Goal: Task Accomplishment & Management: Use online tool/utility

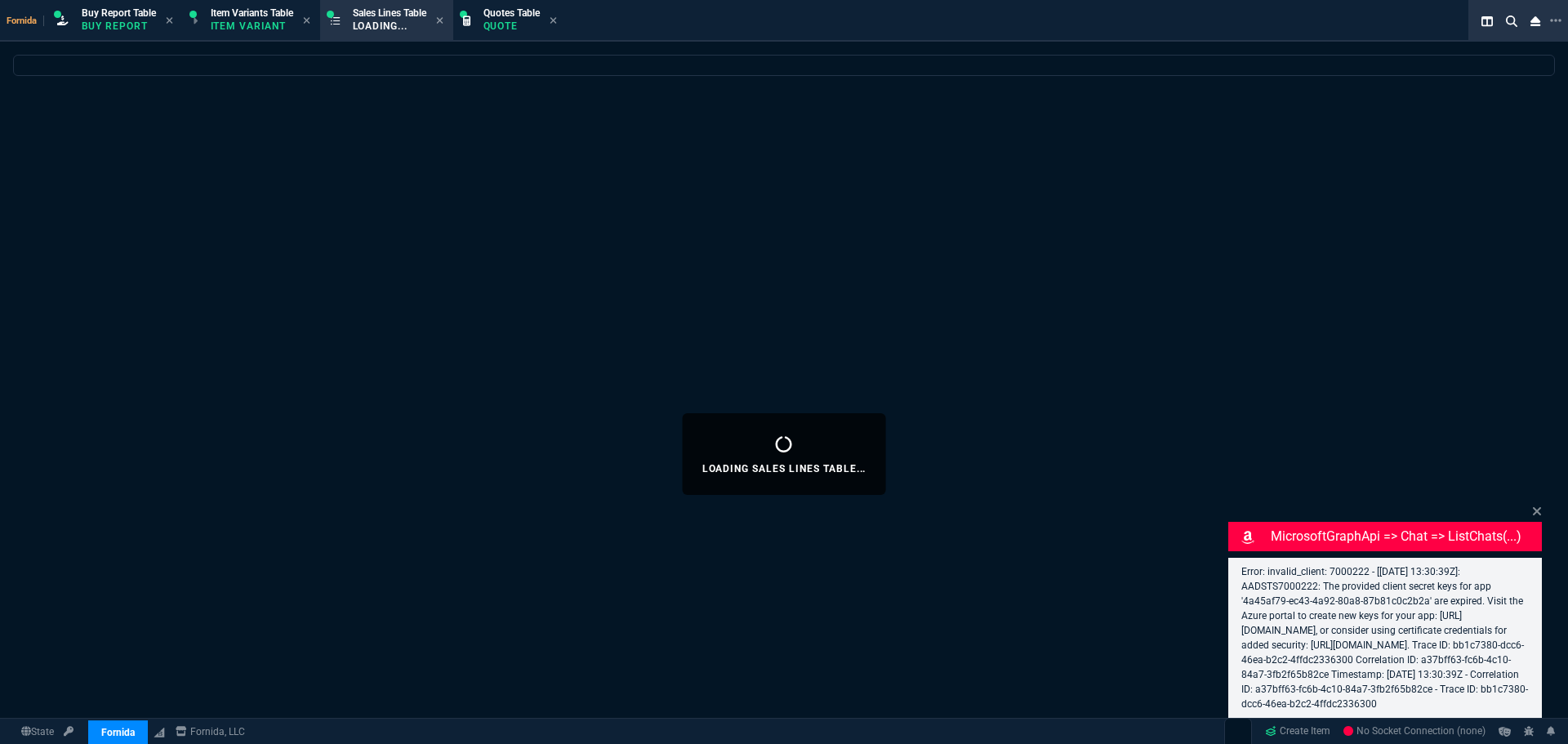
select select "1: BROV"
select select
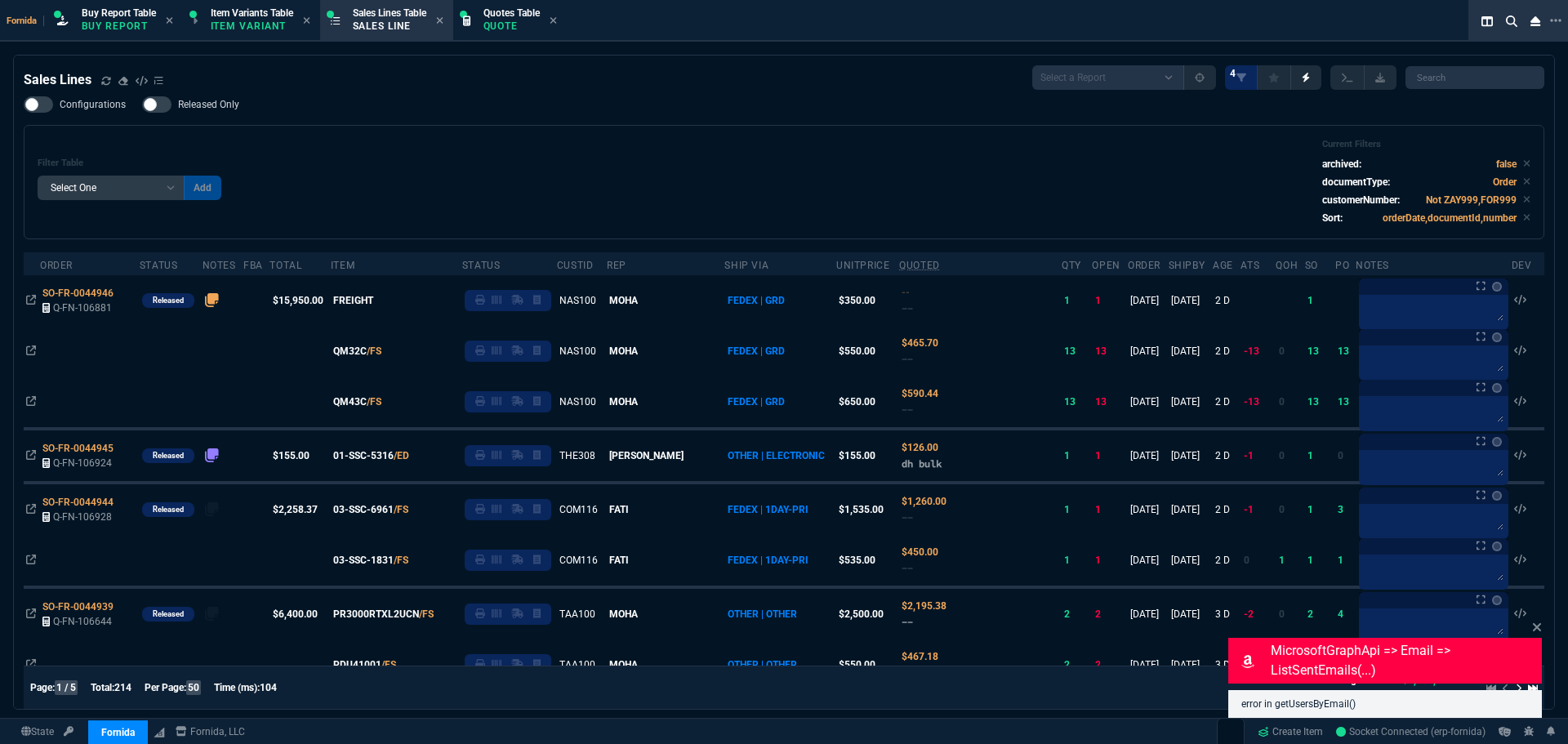
click at [679, 151] on div "Filter Table Select One Add Filter () Age () ATS () Cond (itemVariantCode) Cust…" at bounding box center [784, 182] width 1493 height 87
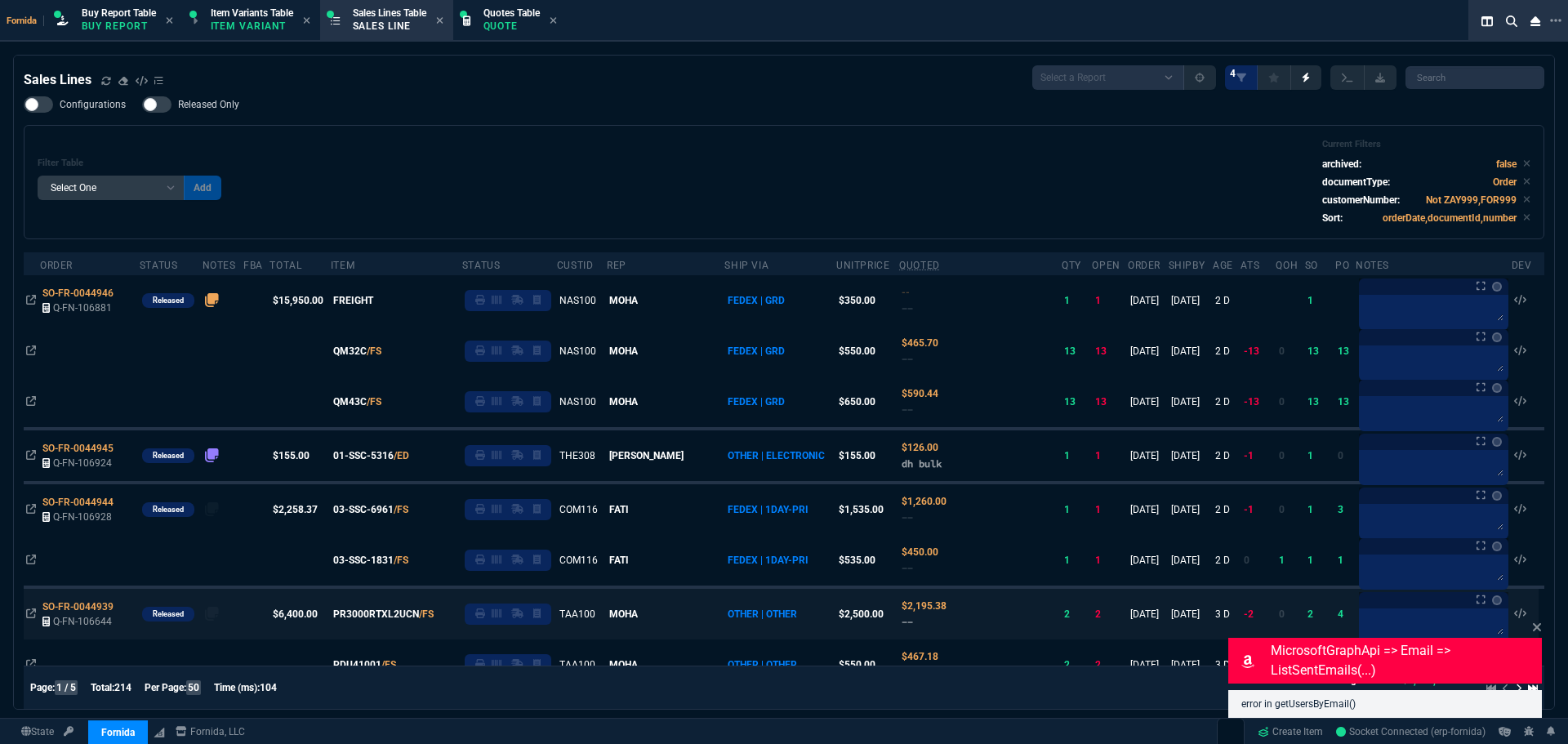
click at [399, 151] on div "Filter Table Select One Add Filter () Age () ATS () Cond (itemVariantCode) Cust…" at bounding box center [784, 182] width 1493 height 87
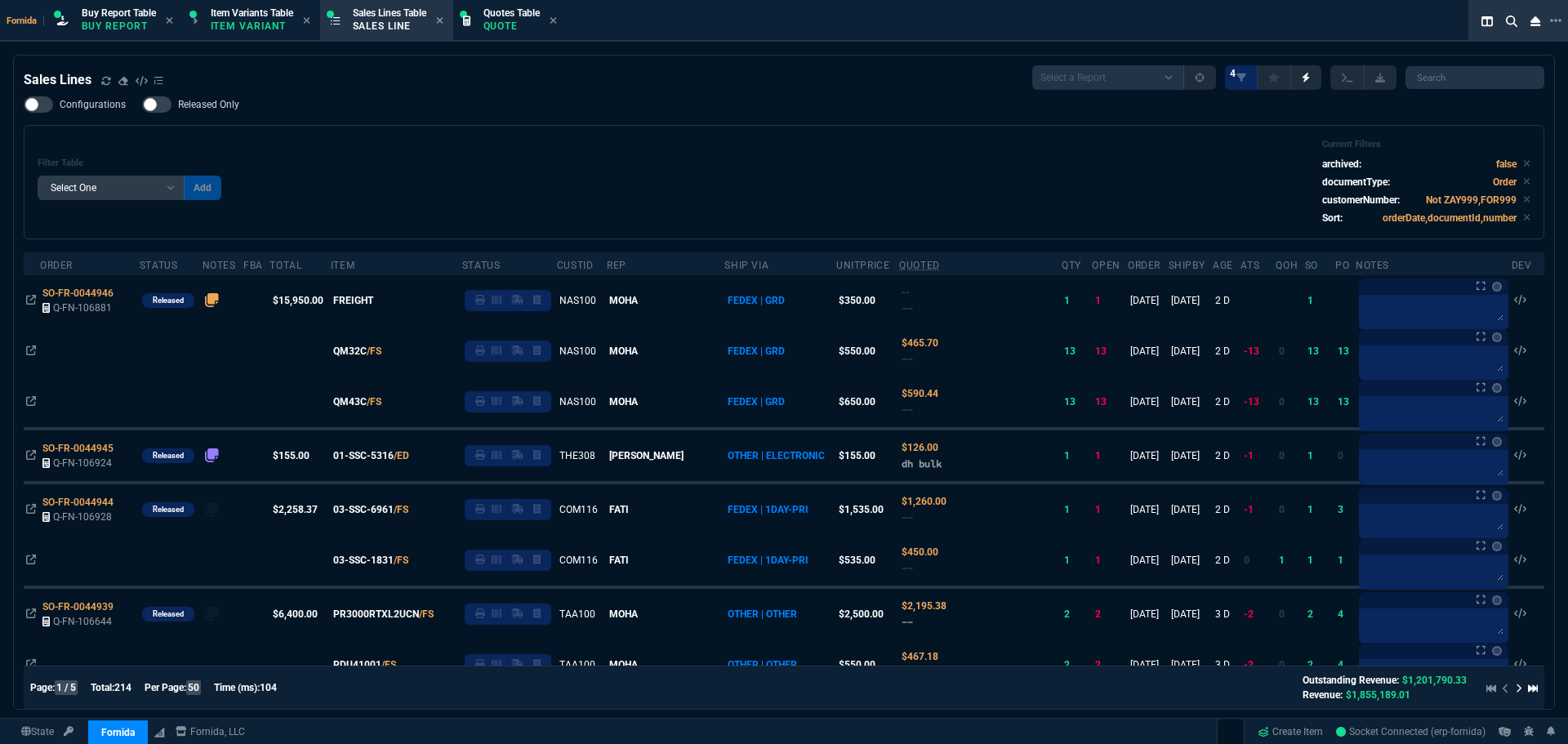
click at [410, 175] on div "Filter Table Select One Add Filter () Age () ATS () Cond (itemVariantCode) Cust…" at bounding box center [784, 182] width 1493 height 87
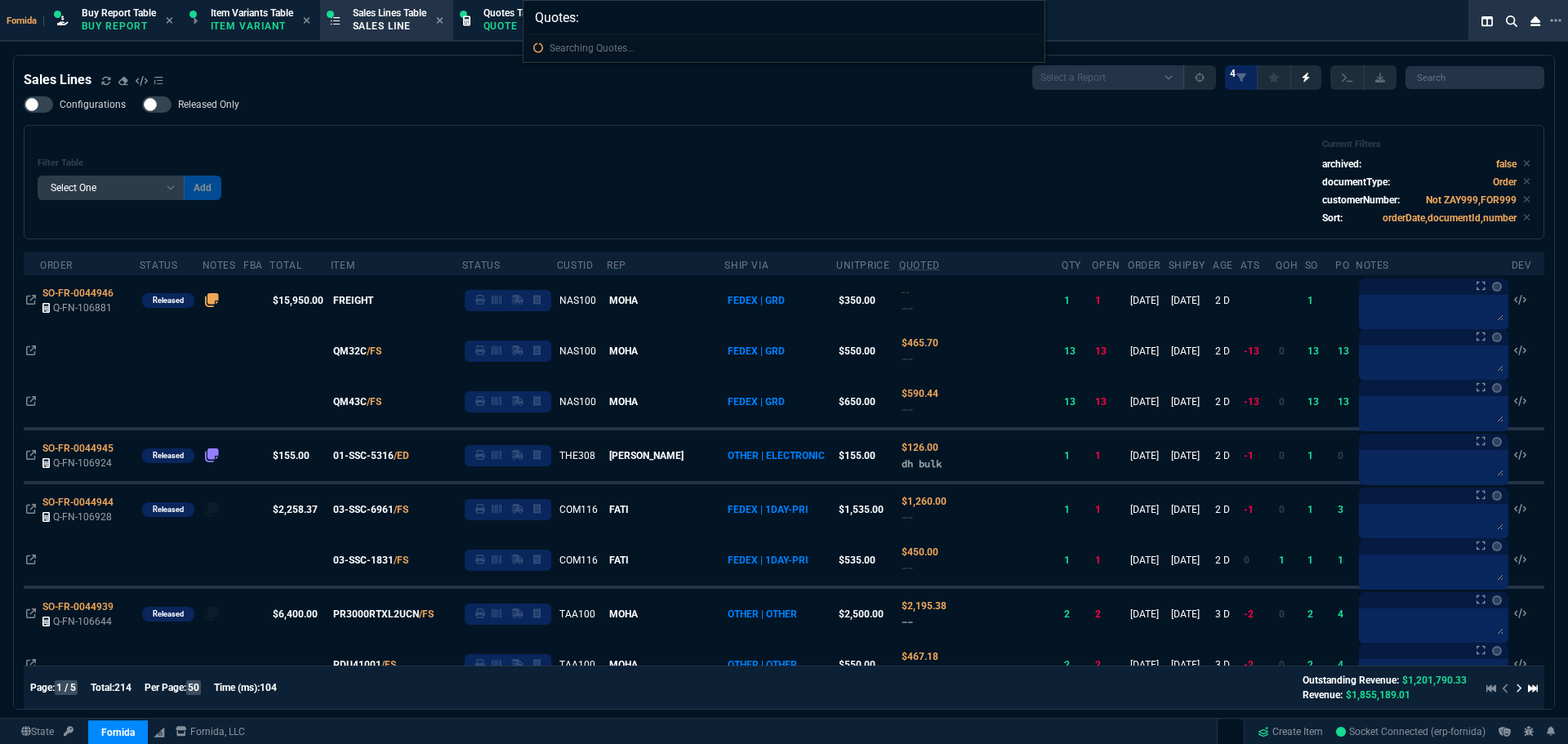
type input "Quotes: 106866"
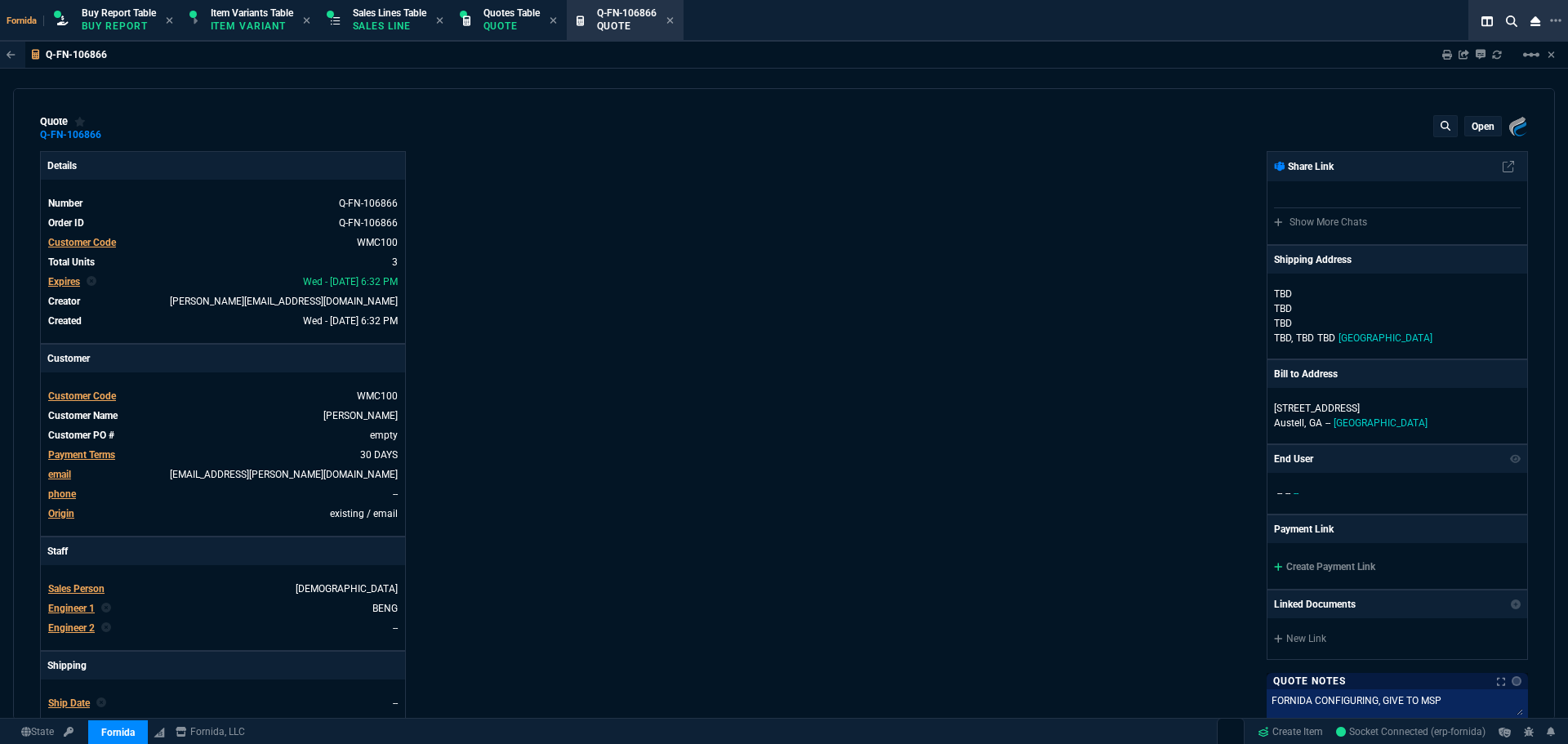
type input "7"
type input "232"
type input "55"
type input "150"
type input "50"
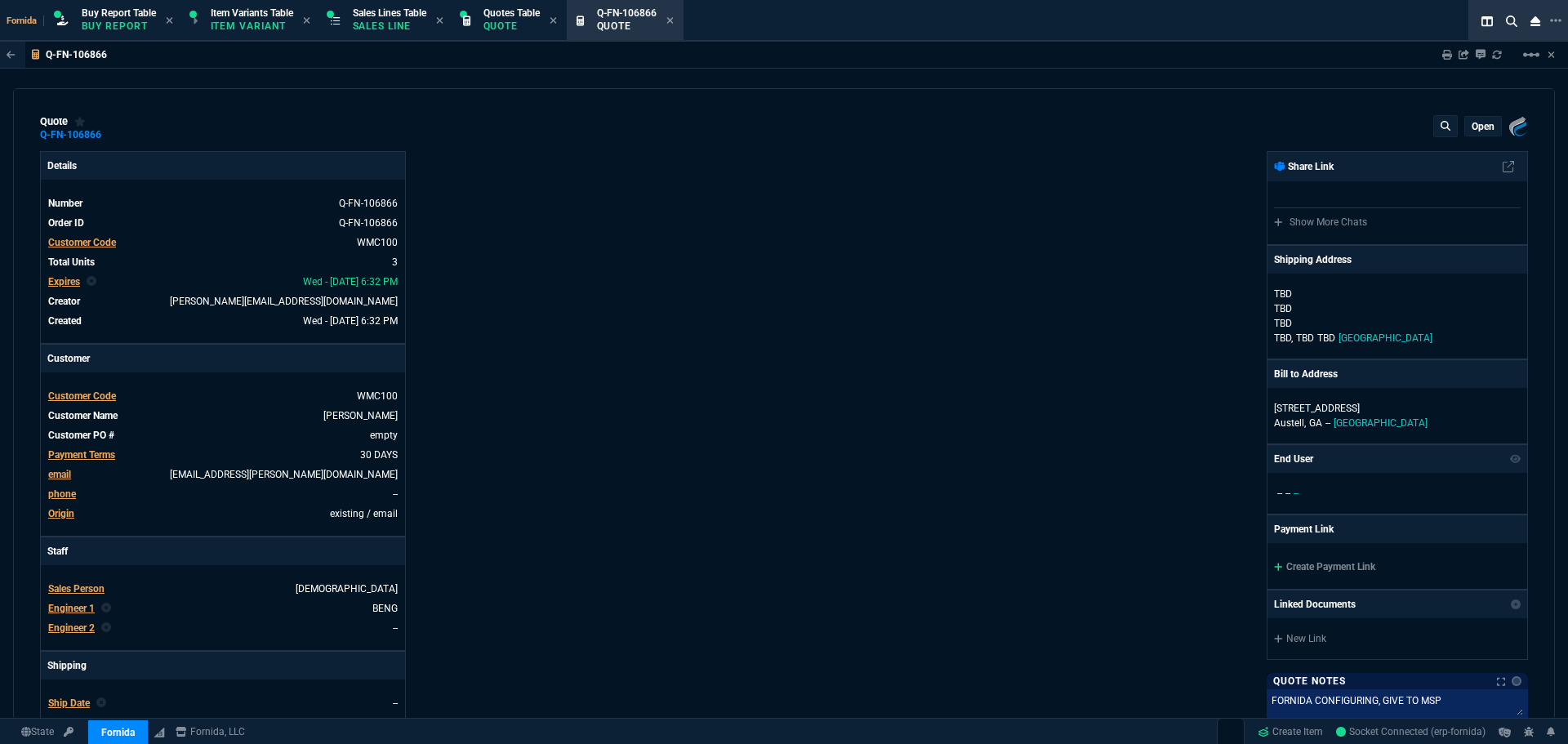
type input "125"
type input "22"
click at [1471, 131] on p "open" at bounding box center [1482, 126] width 23 height 13
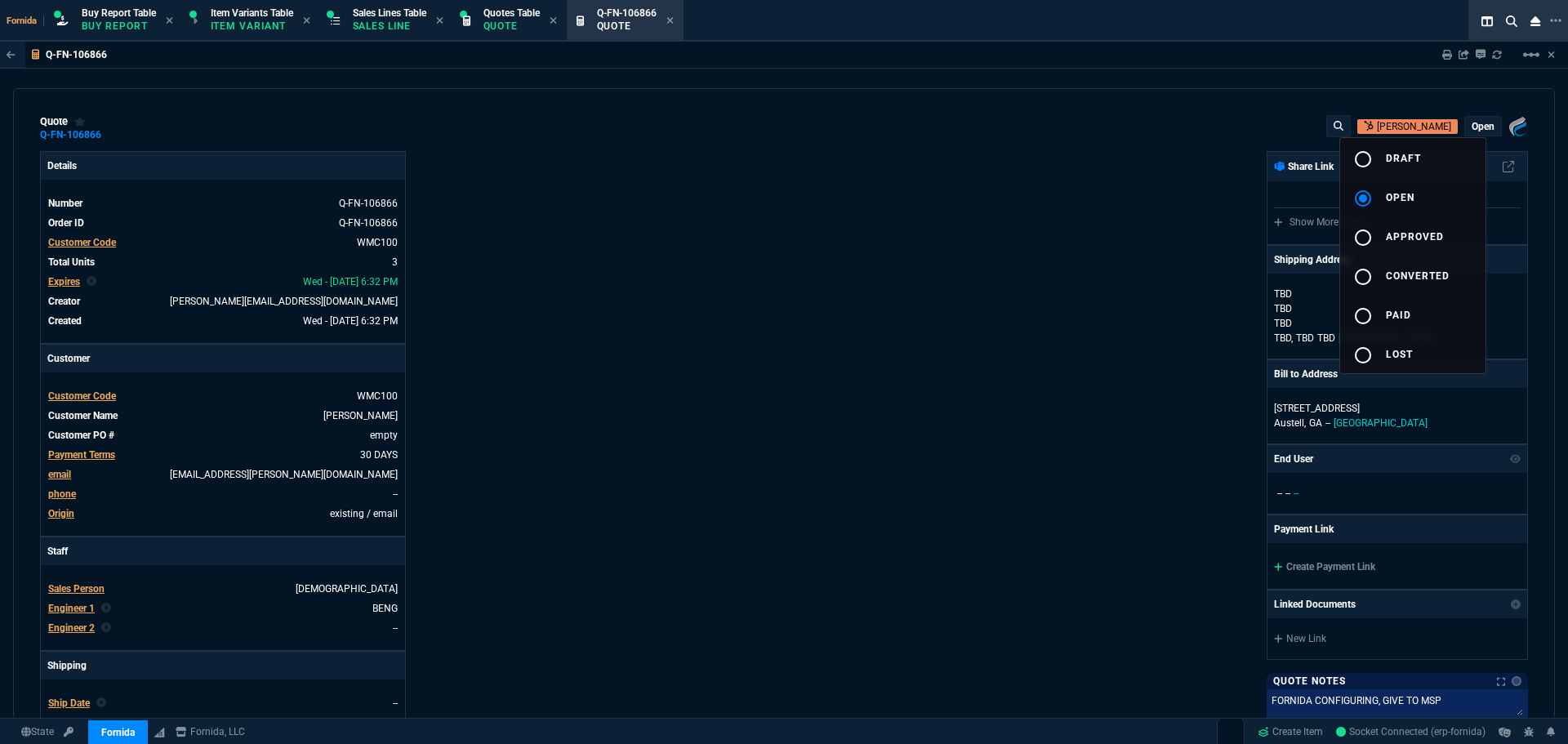
click at [780, 333] on div at bounding box center [784, 372] width 1568 height 744
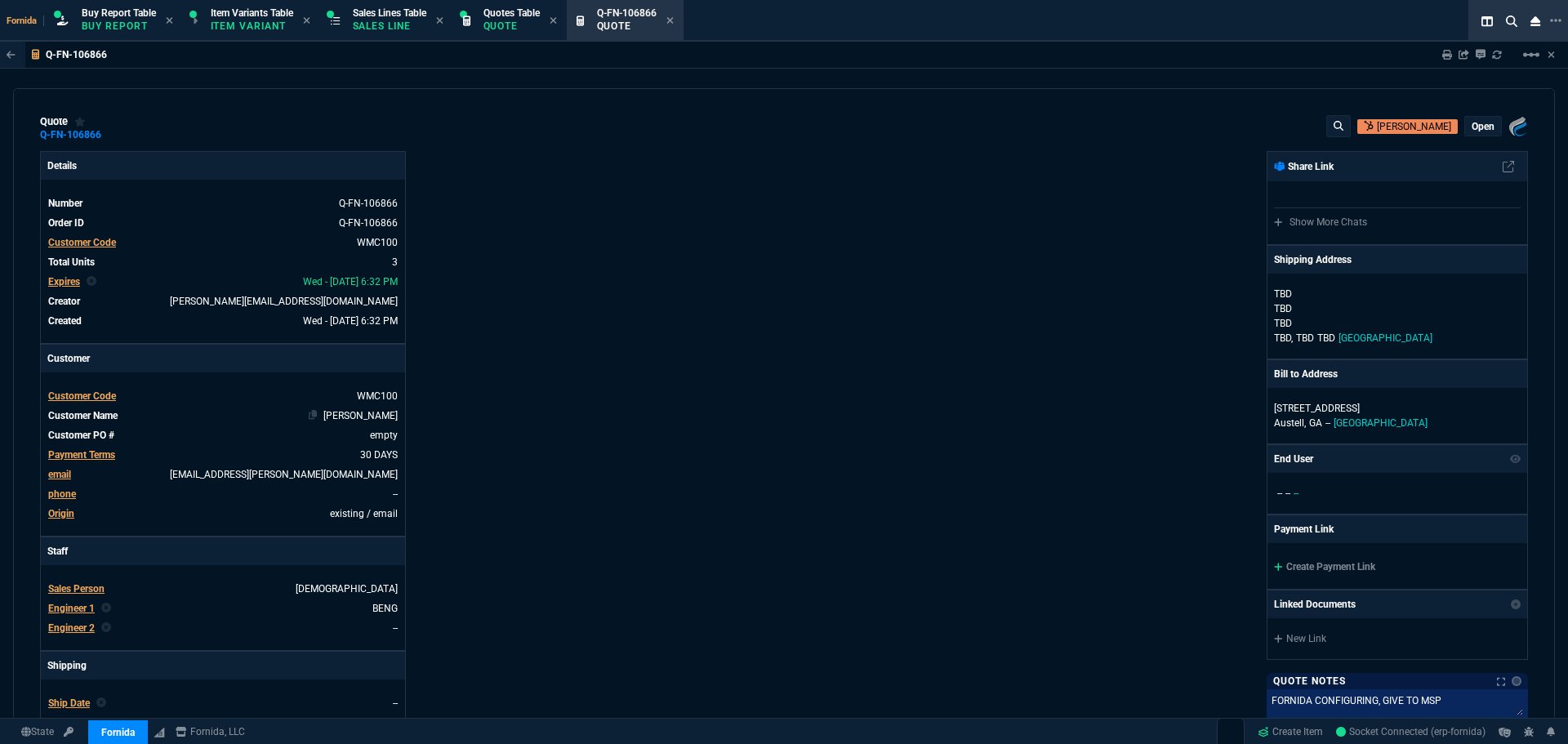
click at [372, 415] on link "[PERSON_NAME]" at bounding box center [360, 415] width 74 height 11
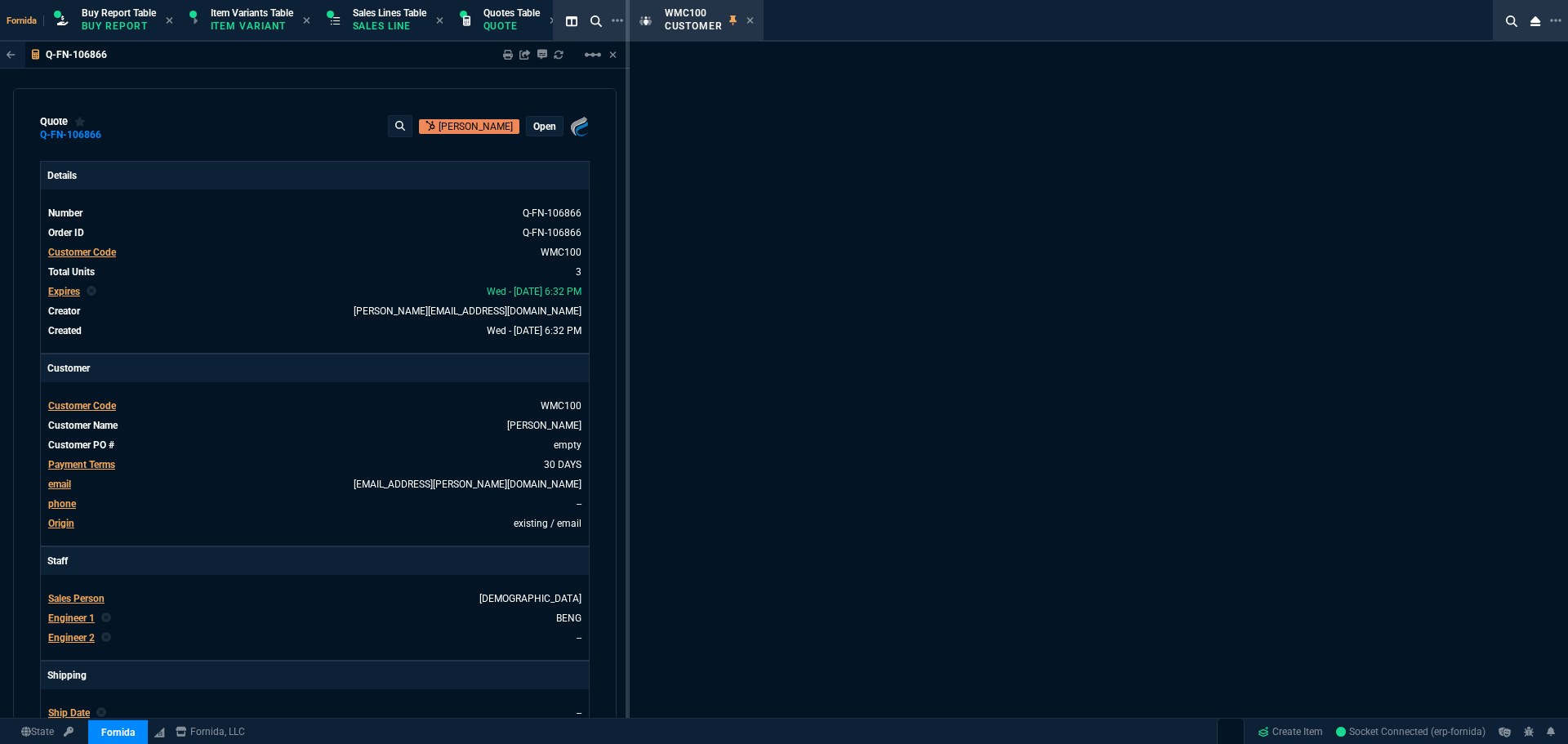
select select "1: quotes"
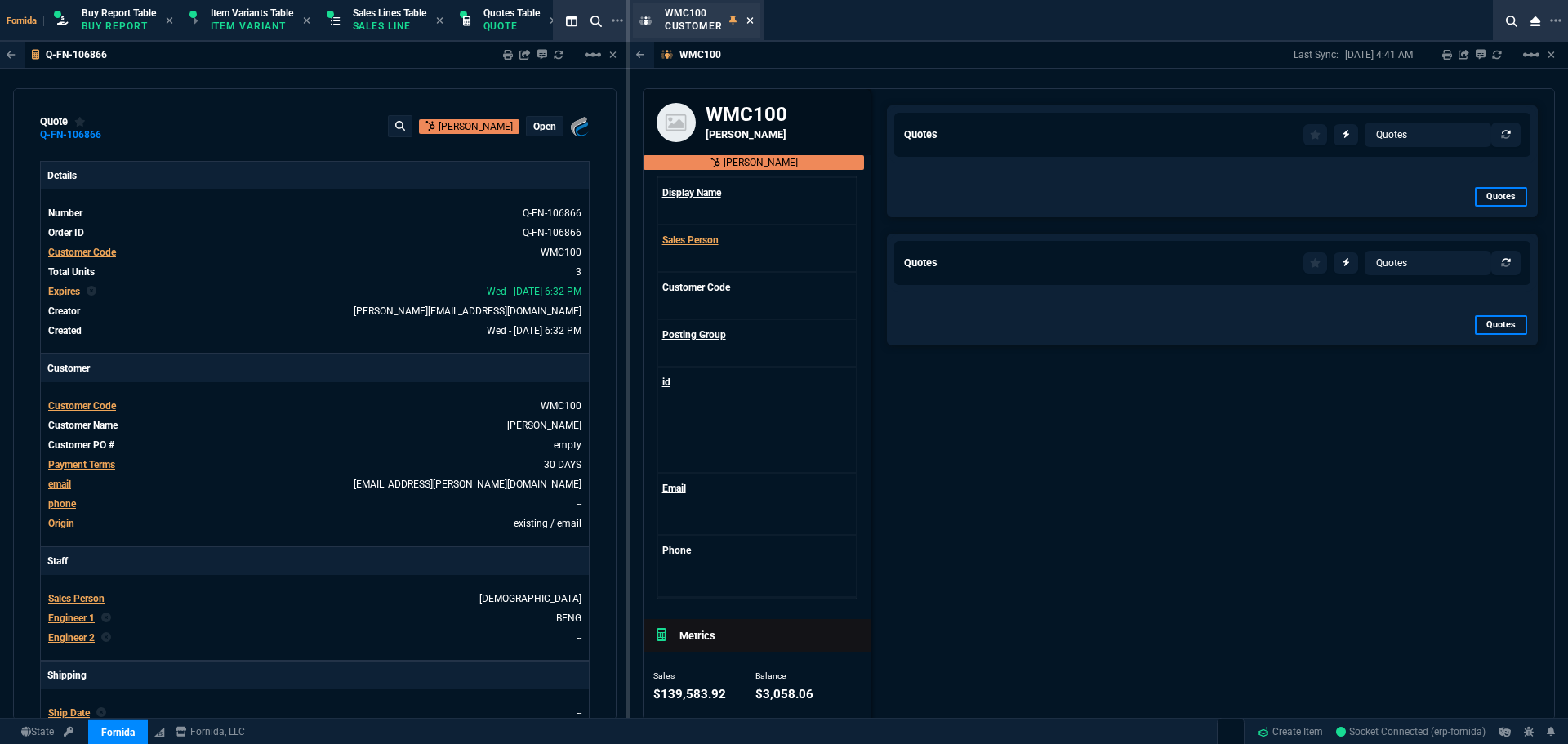
click at [753, 20] on div "WMC100 Customer" at bounding box center [697, 20] width 128 height 35
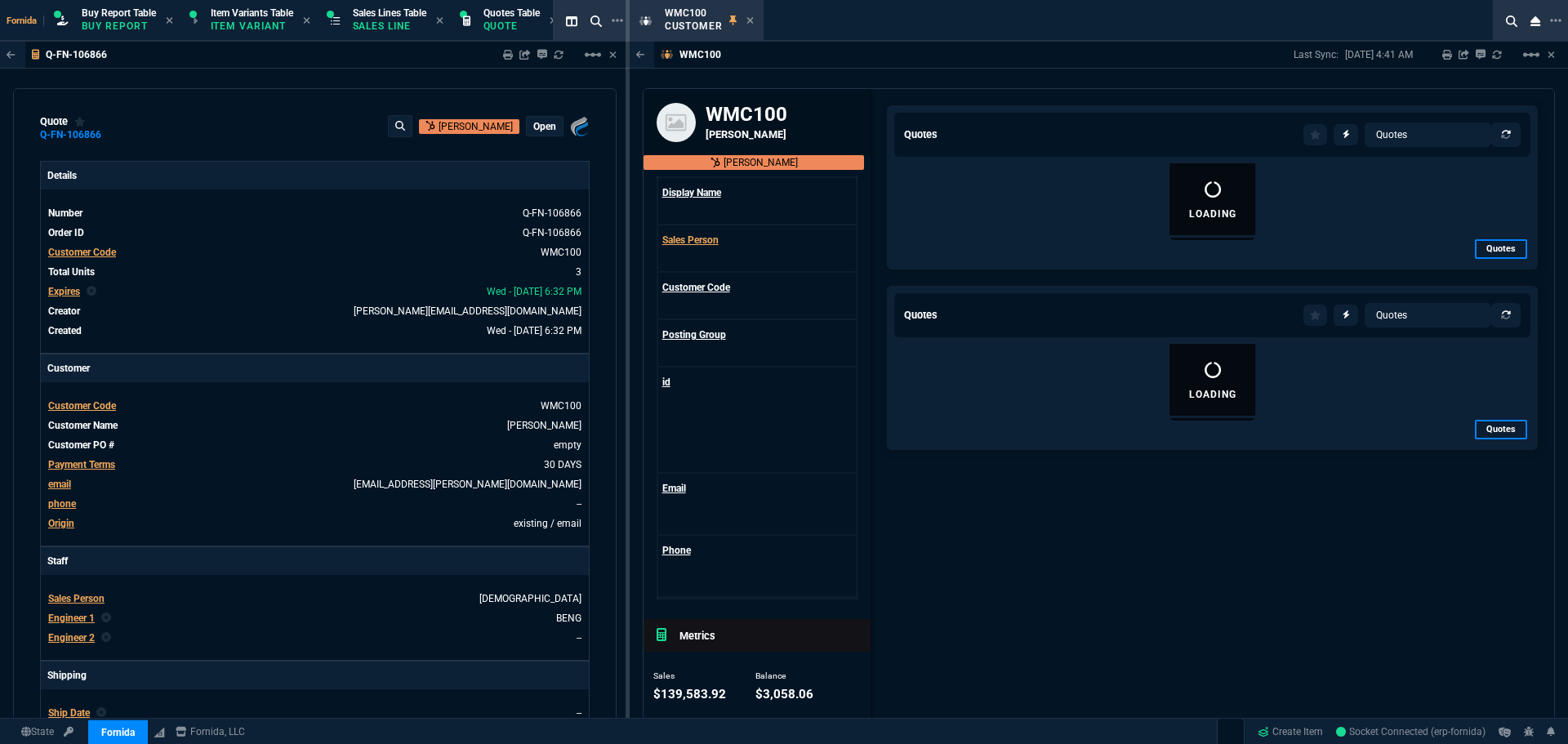
click at [750, 20] on icon at bounding box center [751, 20] width 7 height 7
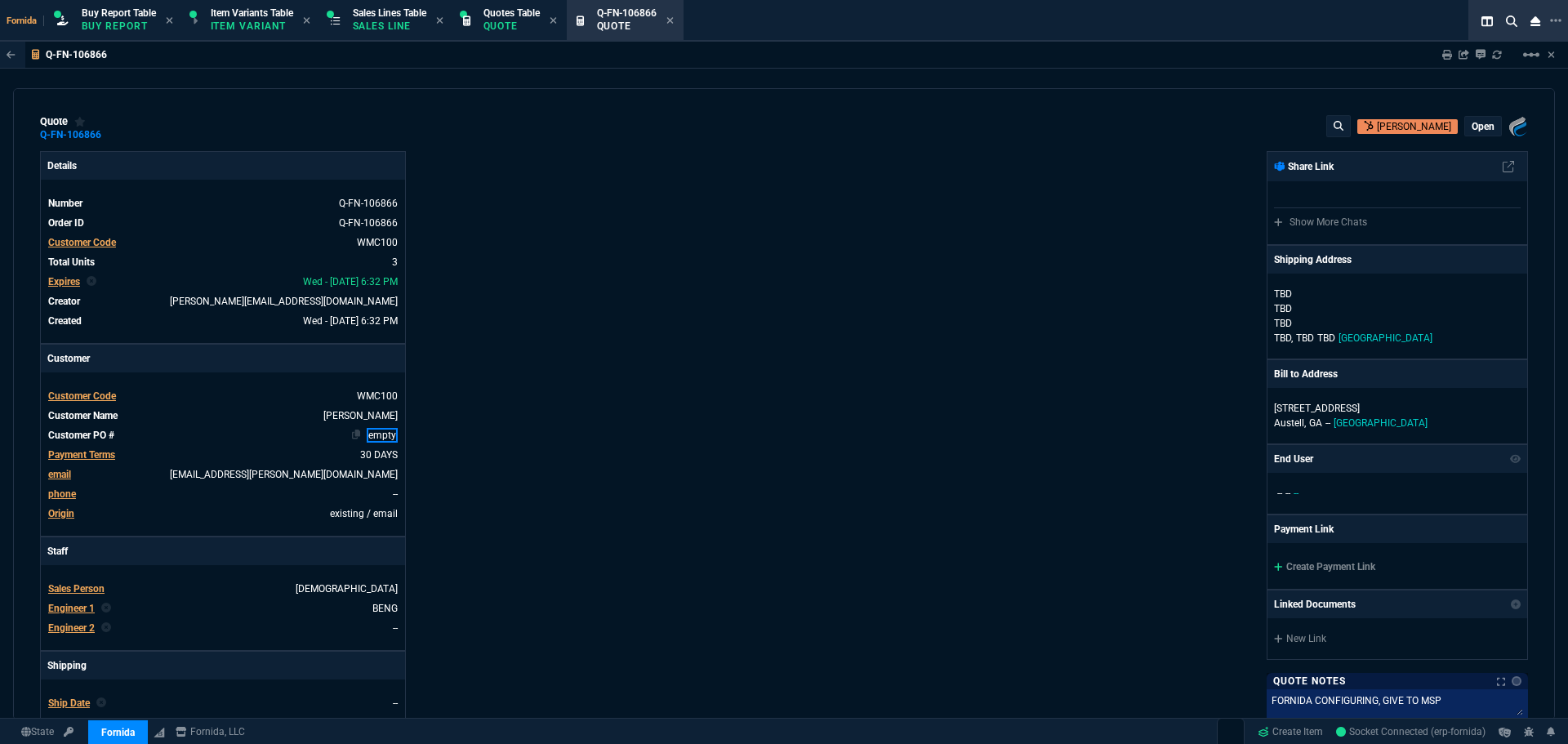
click at [384, 429] on td "empty" at bounding box center [260, 435] width 277 height 16
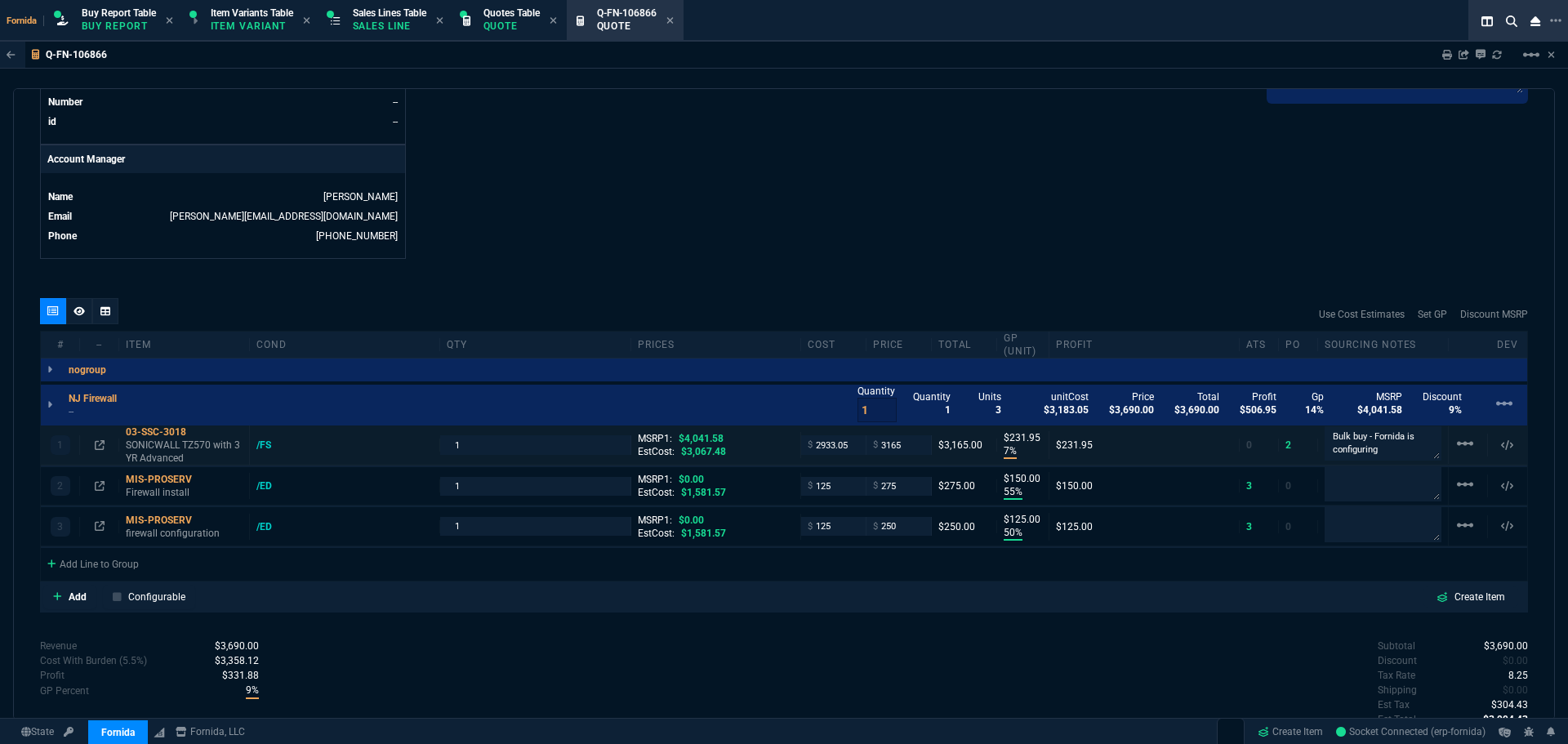
scroll to position [340, 0]
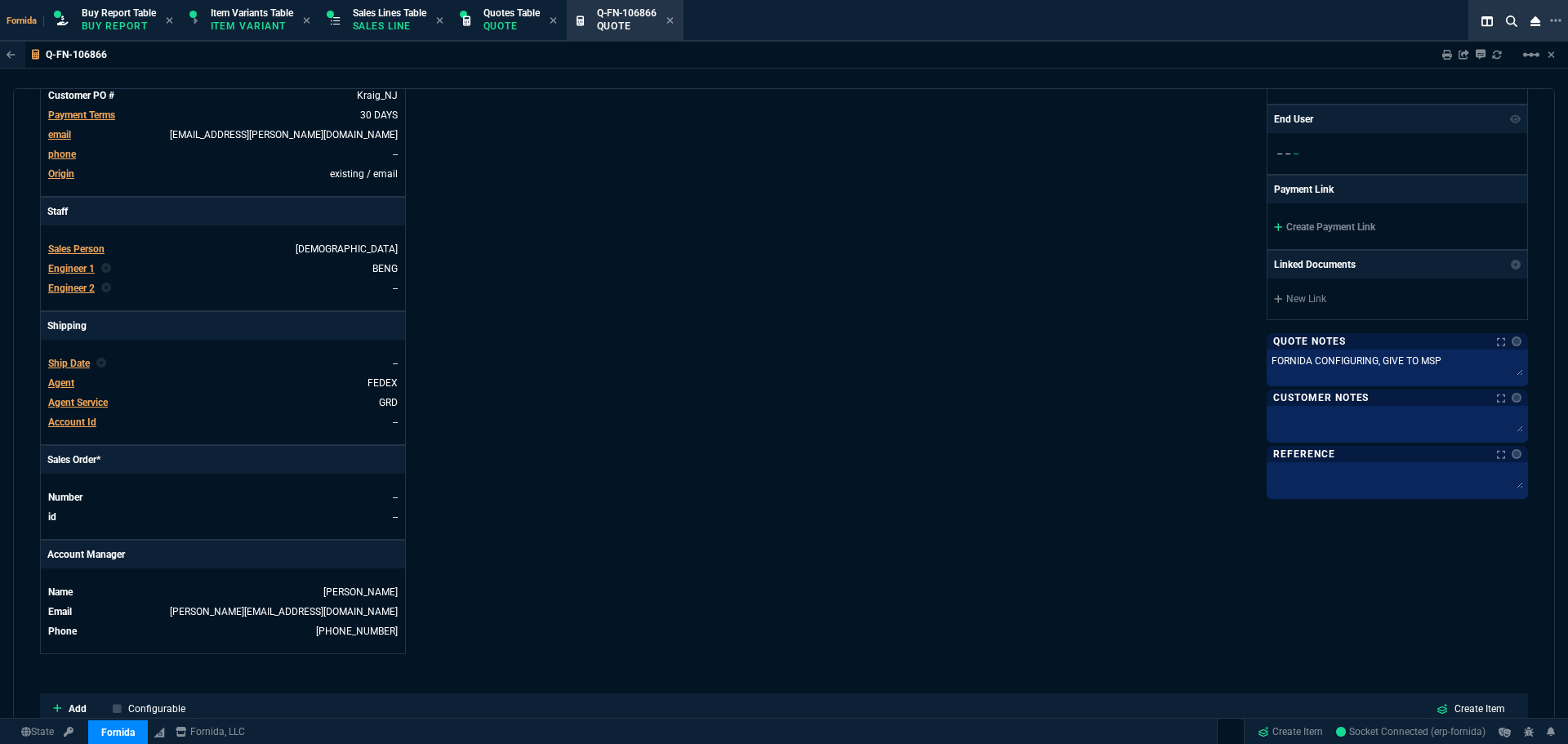
click at [451, 430] on div "Details Number Q-FN-106866 Order ID Q-FN-106866 Customer Code WMC100 Total Unit…" at bounding box center [411, 233] width 744 height 843
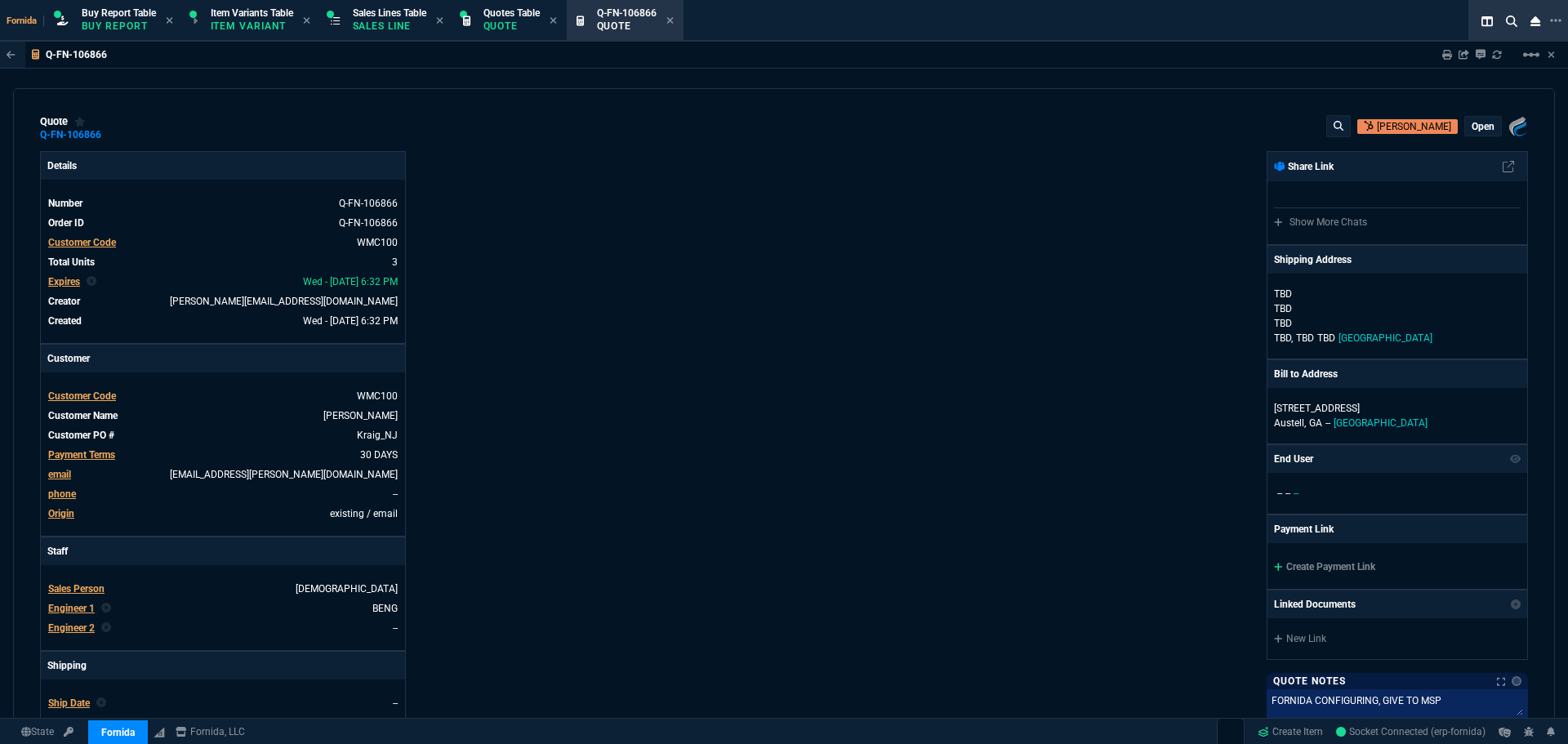
click at [1482, 129] on p "open" at bounding box center [1482, 126] width 23 height 13
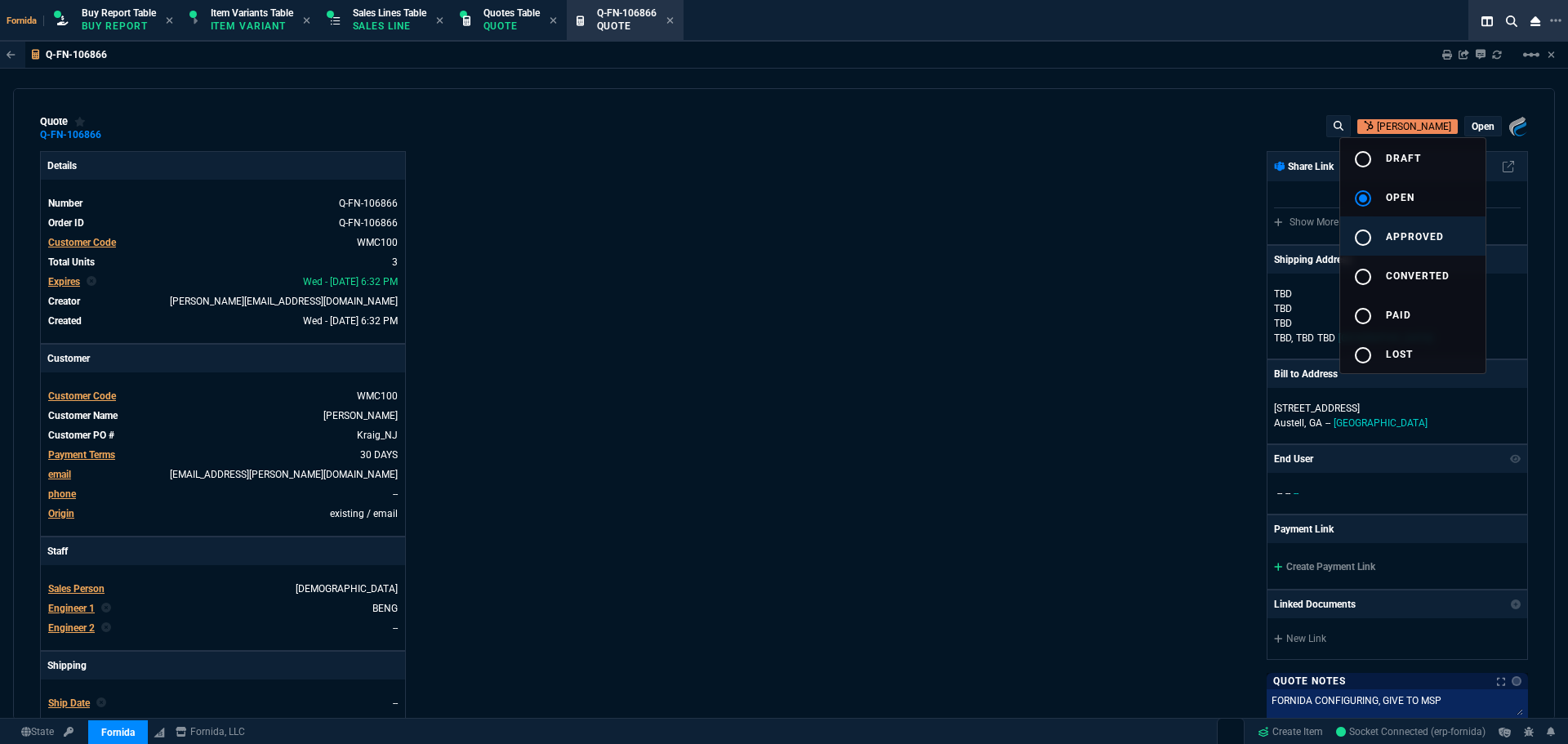
click at [1419, 224] on button "radio_button_unchecked approved" at bounding box center [1413, 236] width 146 height 39
drag, startPoint x: 935, startPoint y: 278, endPoint x: 991, endPoint y: 308, distance: 63.5
click at [938, 278] on div at bounding box center [784, 372] width 1568 height 744
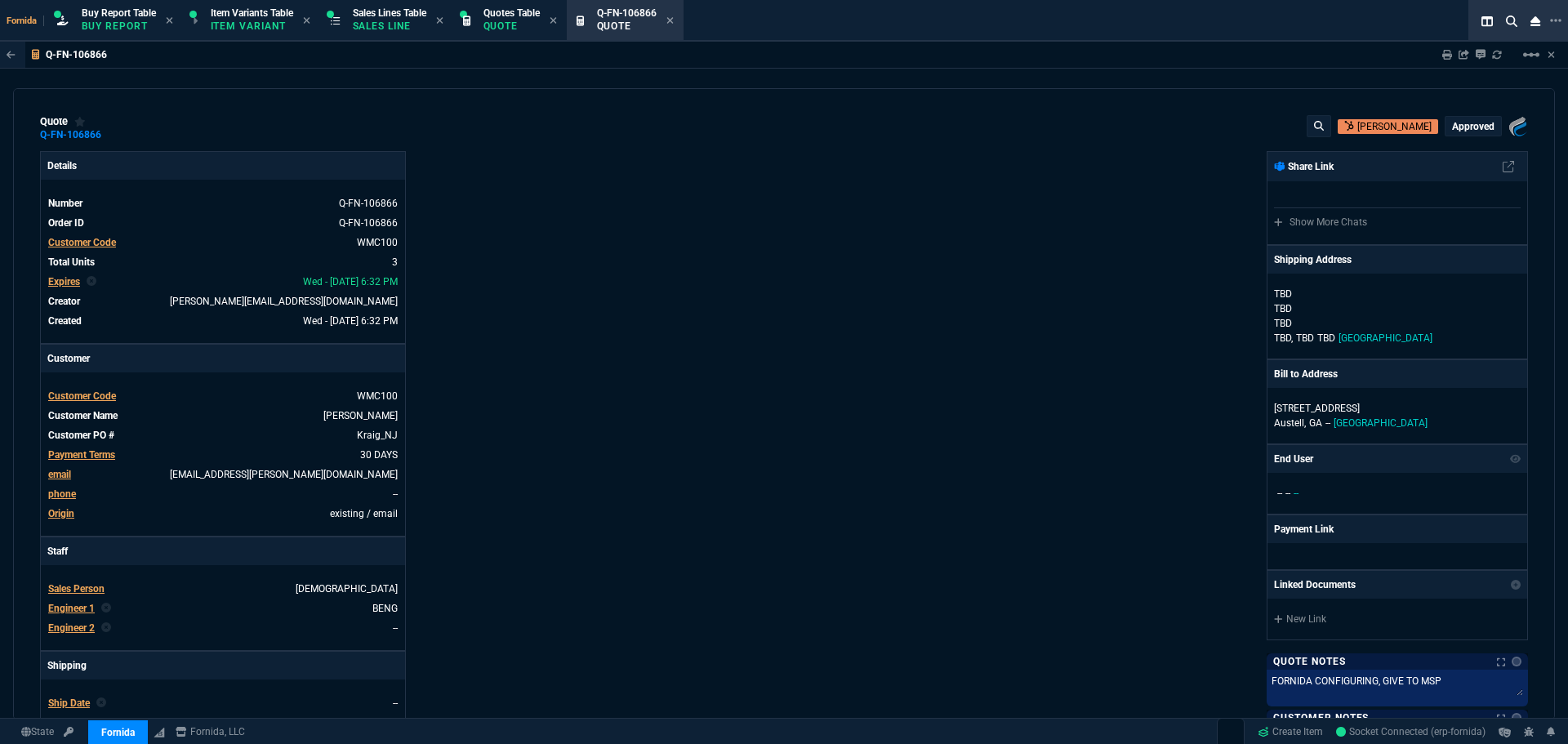
type input "7"
type input "232"
type input "55"
type input "150"
type input "50"
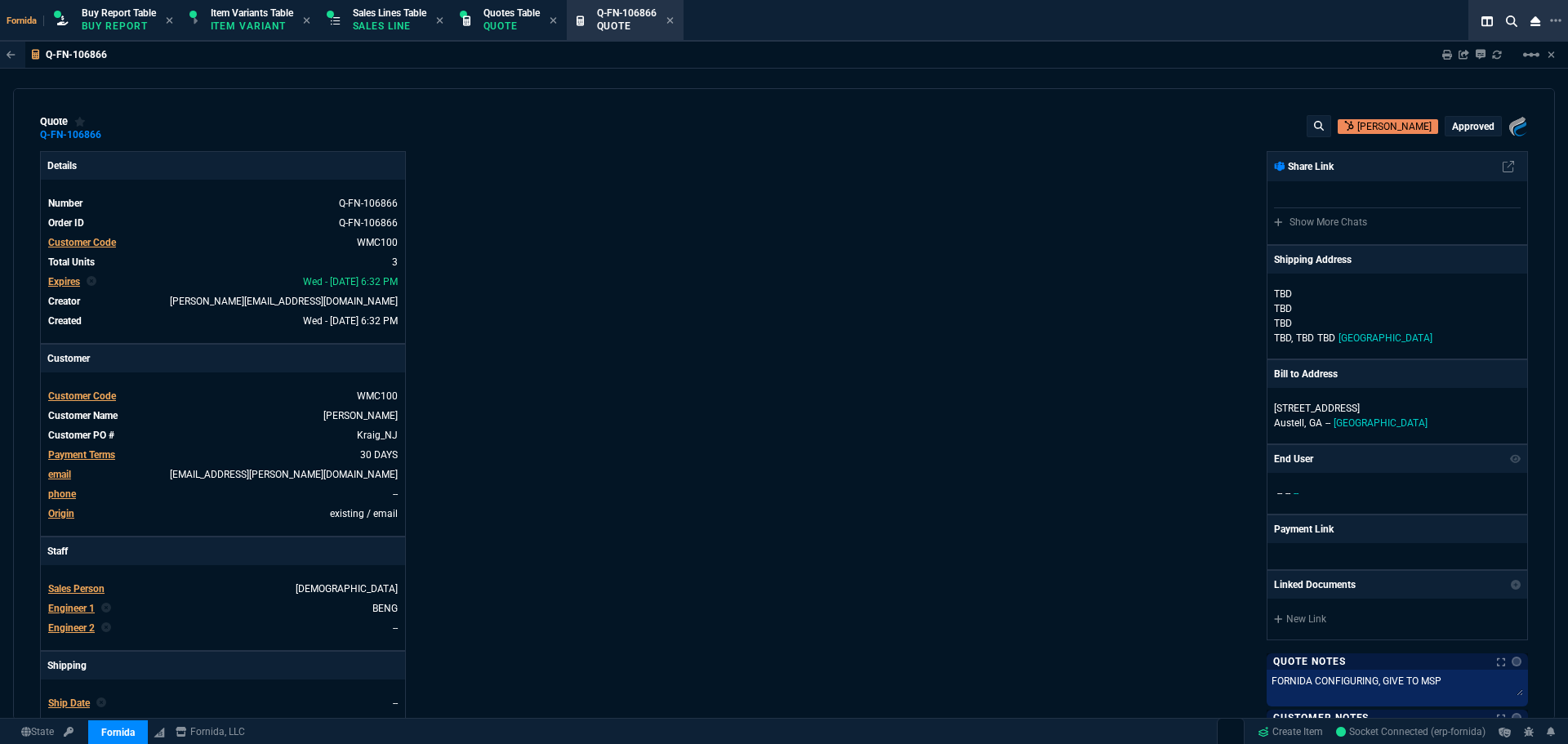
type input "125"
type input "22"
click at [728, 411] on div "Details Number Q-FN-106866 Order ID Q-FN-106866 Customer Code WMC100 Total Unit…" at bounding box center [411, 572] width 744 height 843
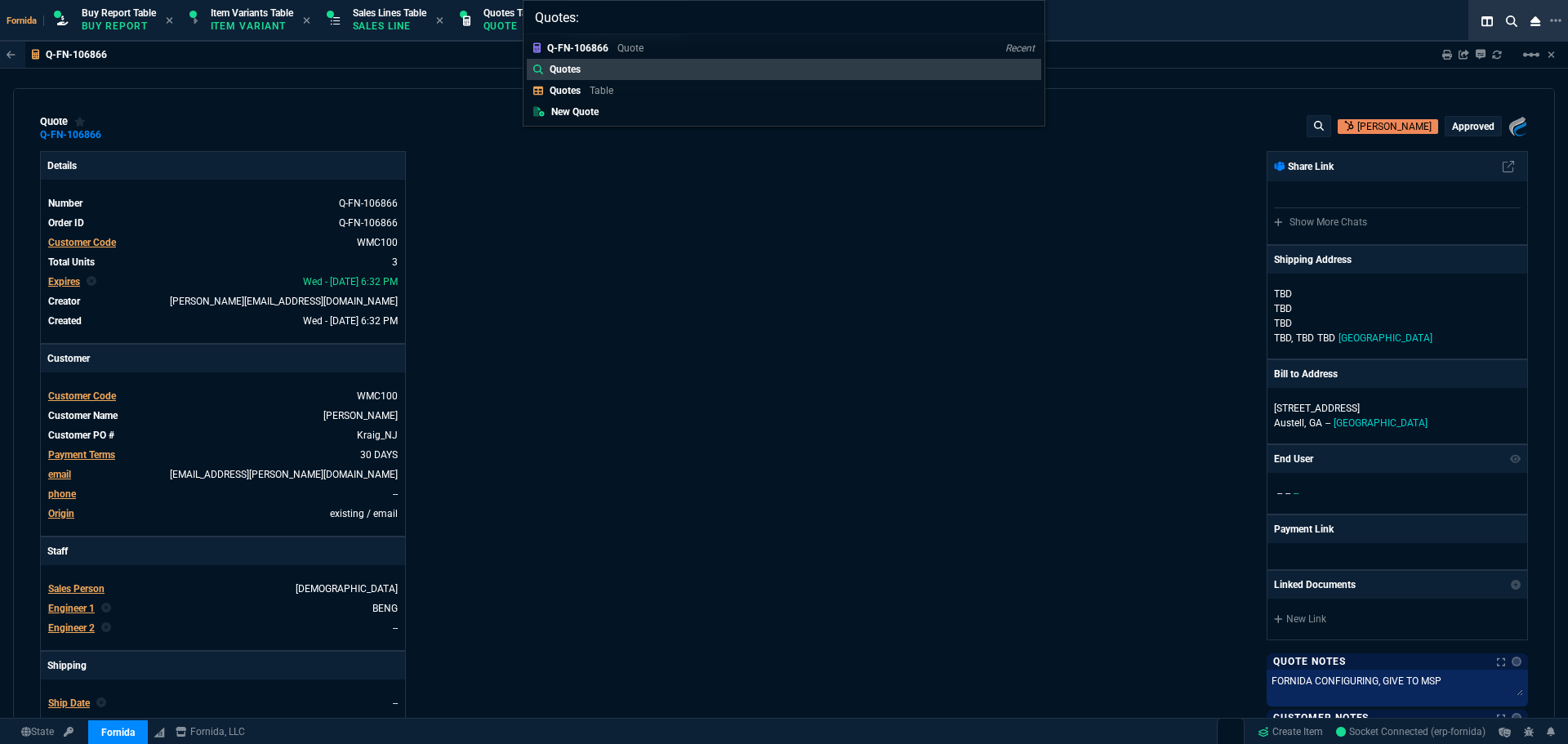
type input "Quotes: 106883"
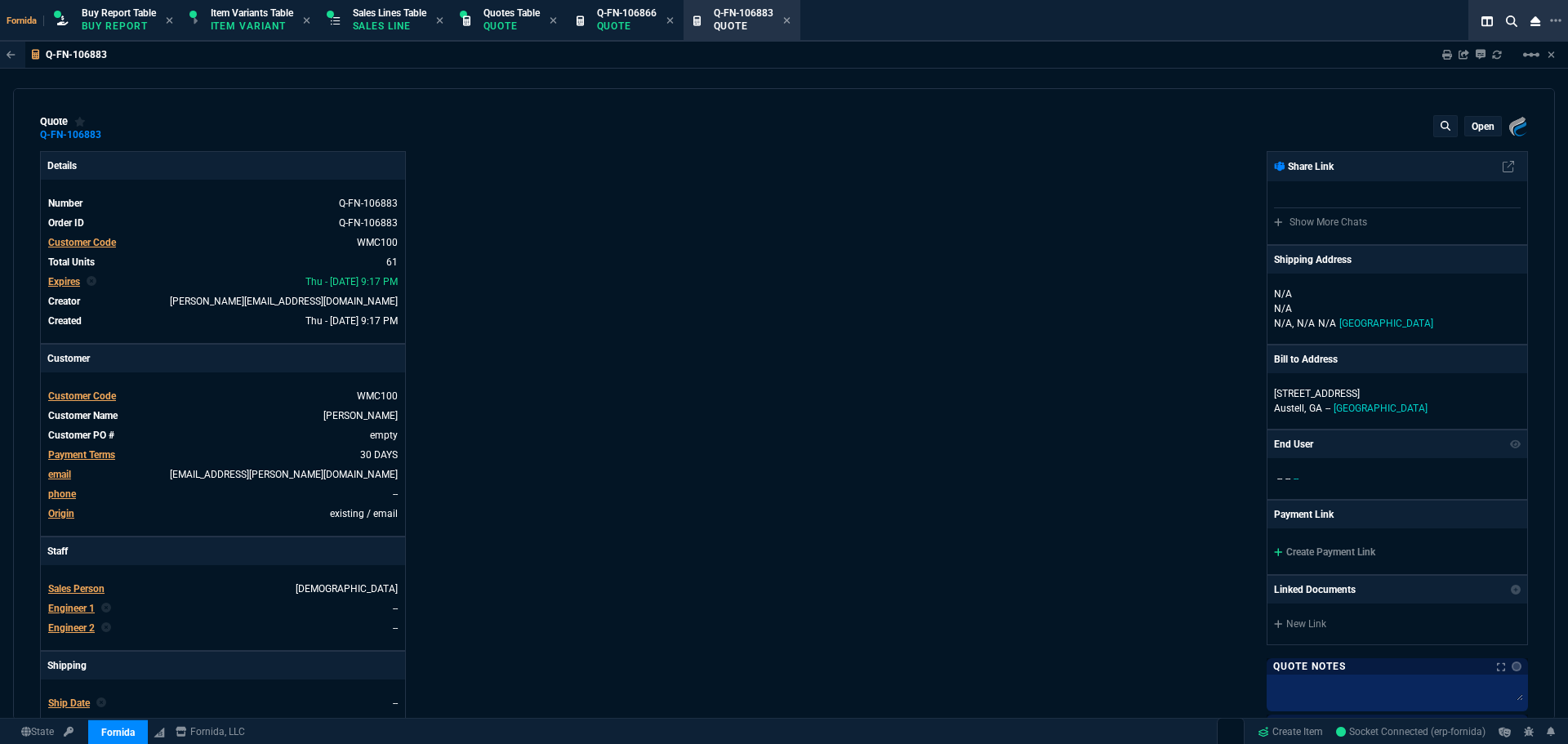
type input "50"
type input "3"
click at [674, 20] on icon at bounding box center [670, 21] width 7 height 10
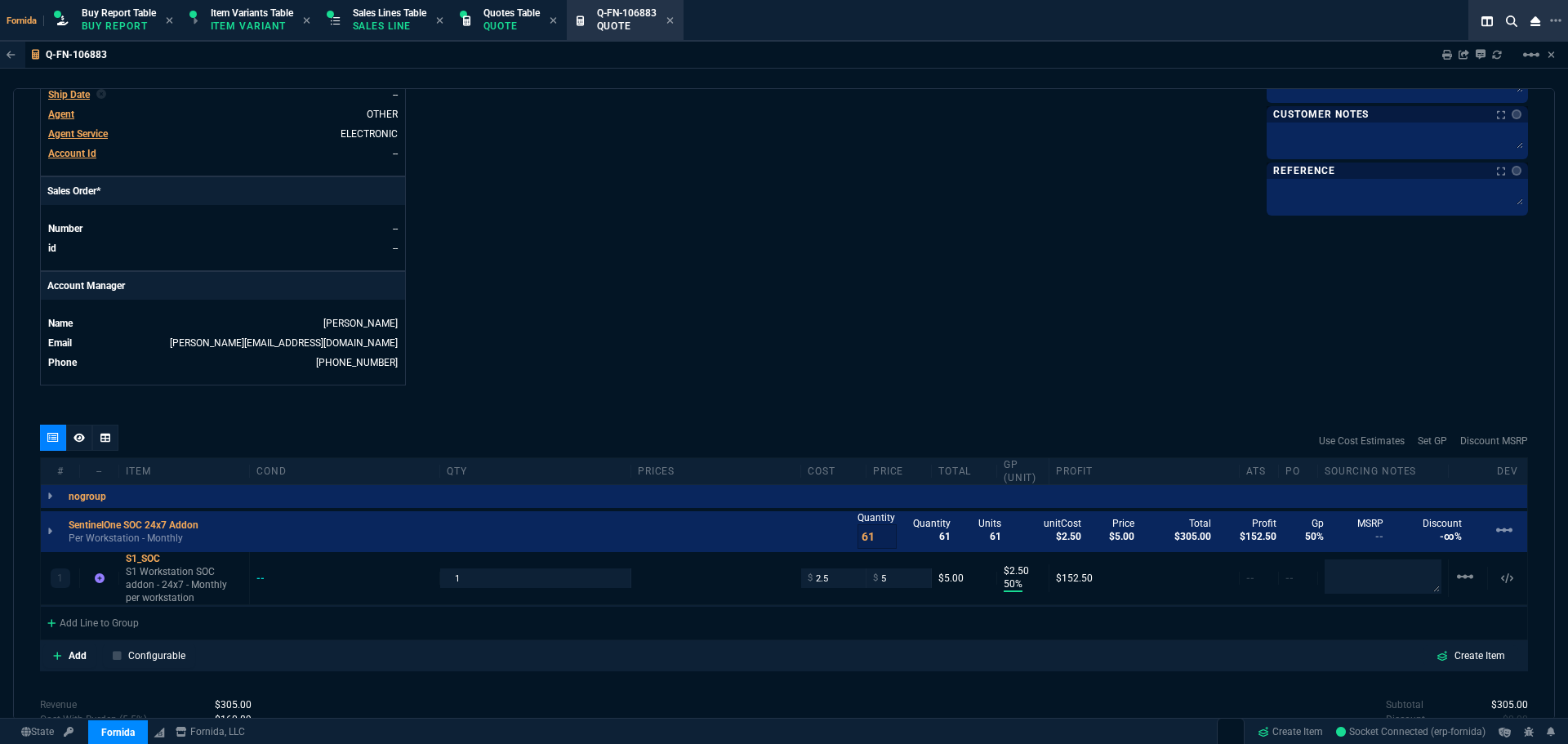
scroll to position [772, 0]
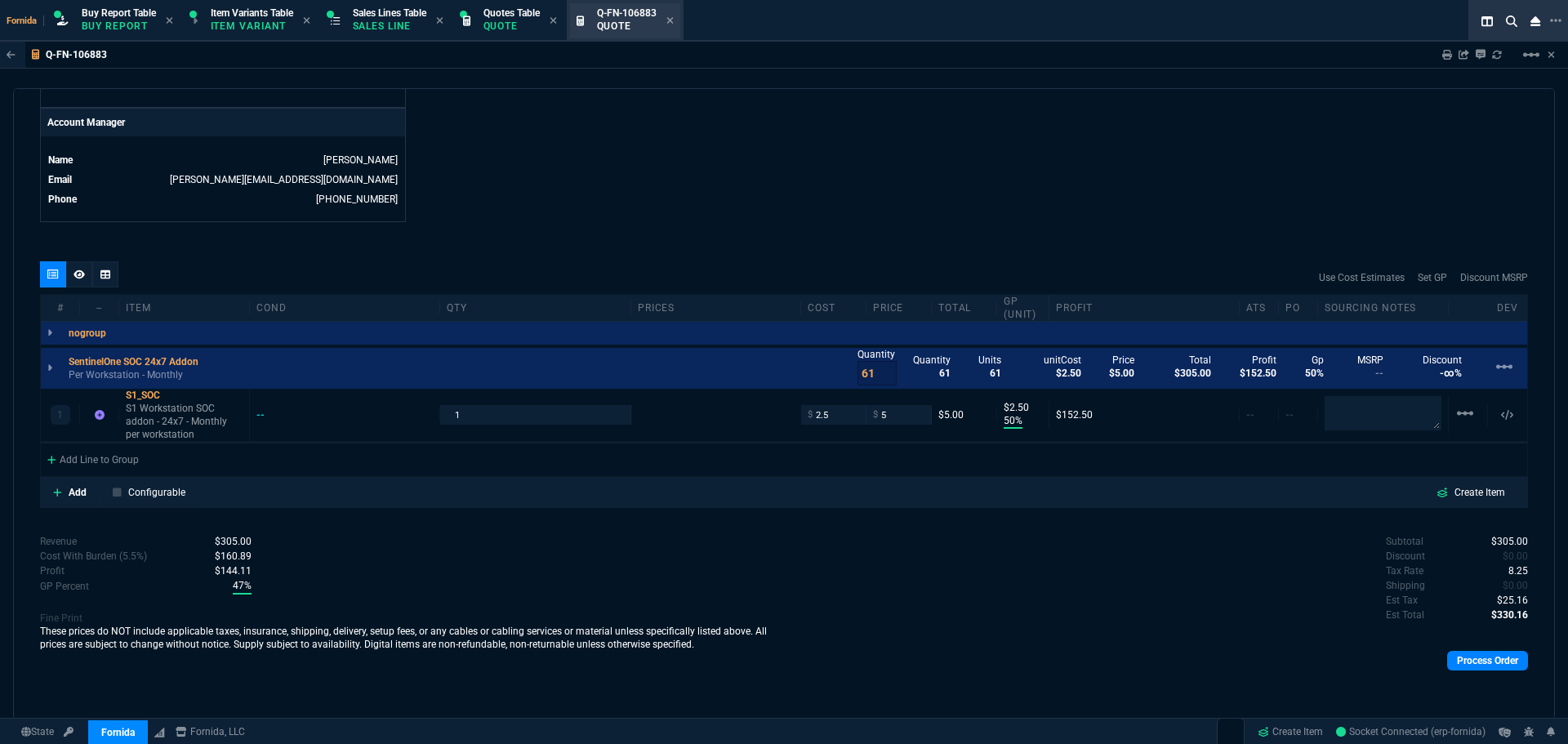
drag, startPoint x: 388, startPoint y: 31, endPoint x: 658, endPoint y: 29, distance: 270.0
click at [388, 31] on p "Sales Line" at bounding box center [389, 26] width 74 height 13
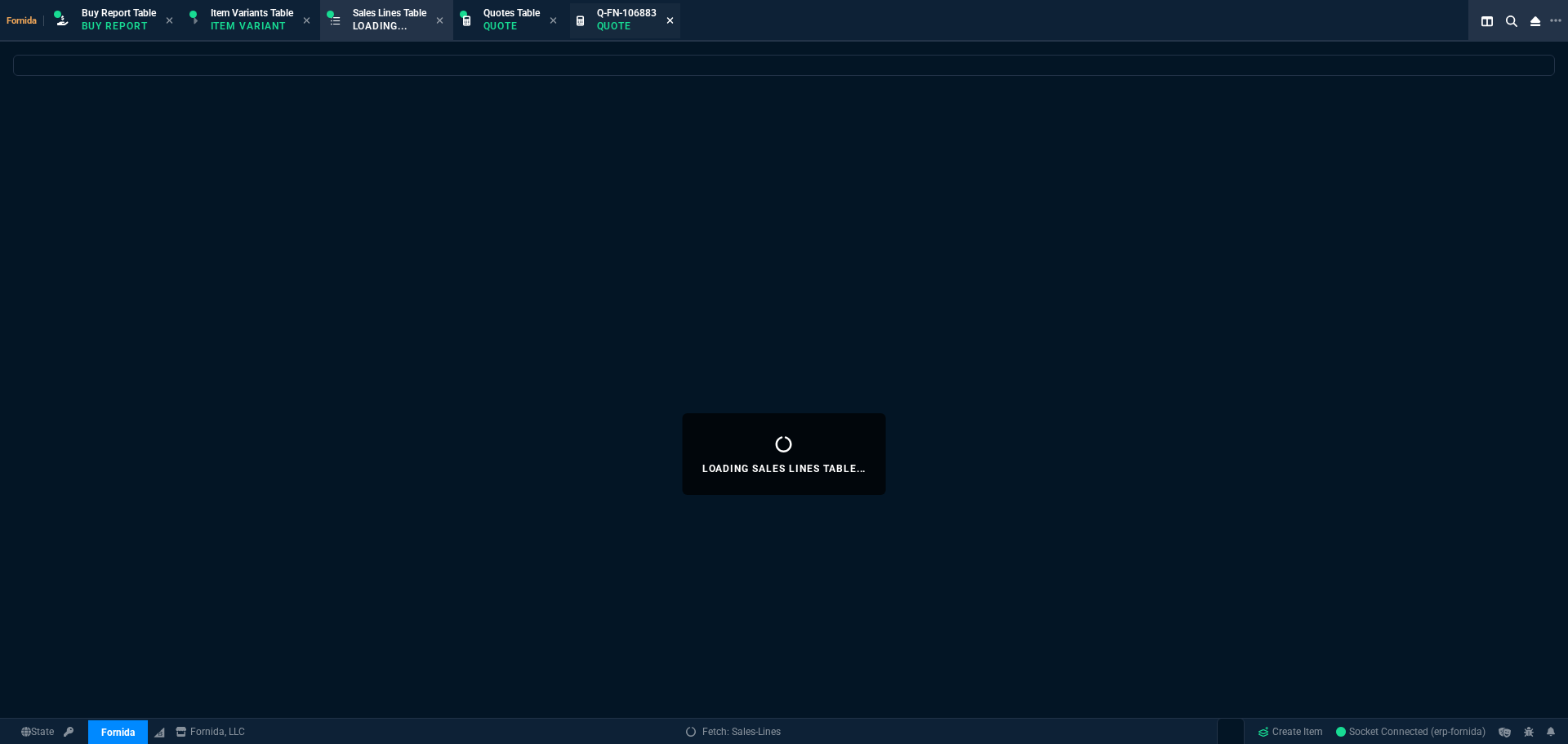
click at [673, 20] on icon at bounding box center [670, 20] width 7 height 7
select select
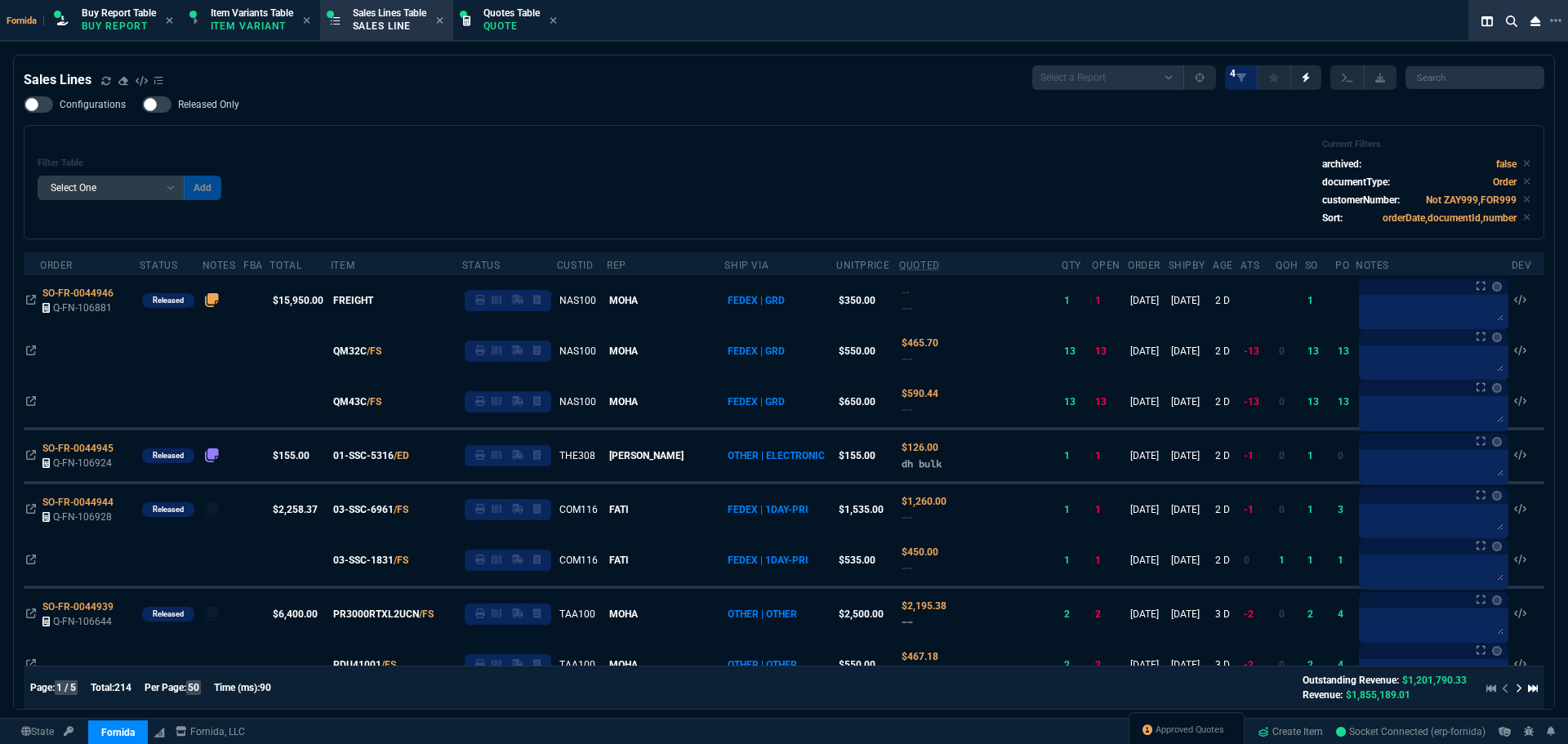
click at [587, 174] on div "Filter Table Select One Add Filter () Age () ATS () Cond (itemVariantCode) Cust…" at bounding box center [784, 182] width 1493 height 87
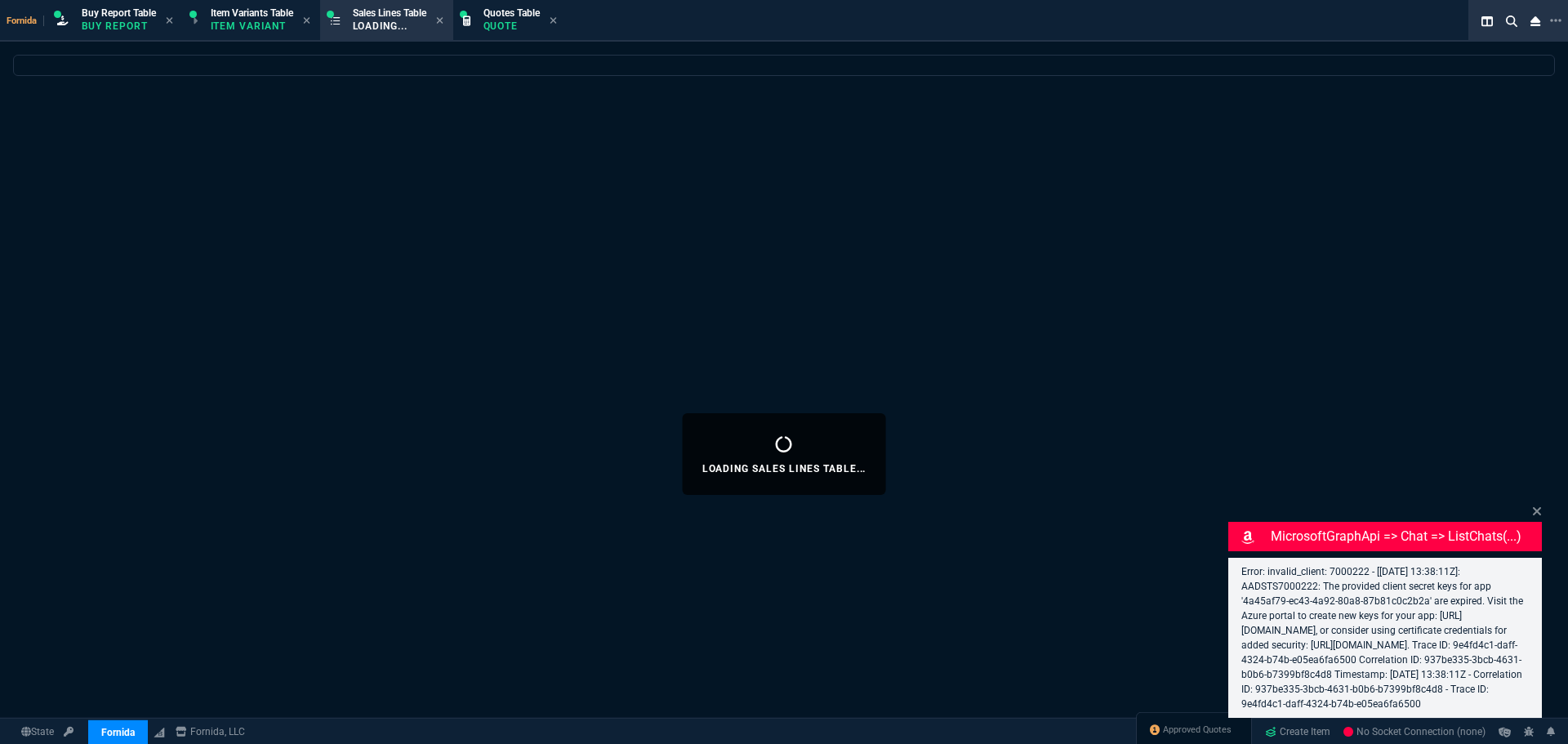
select select "1: BROV"
select select
